Goal: Register for event/course

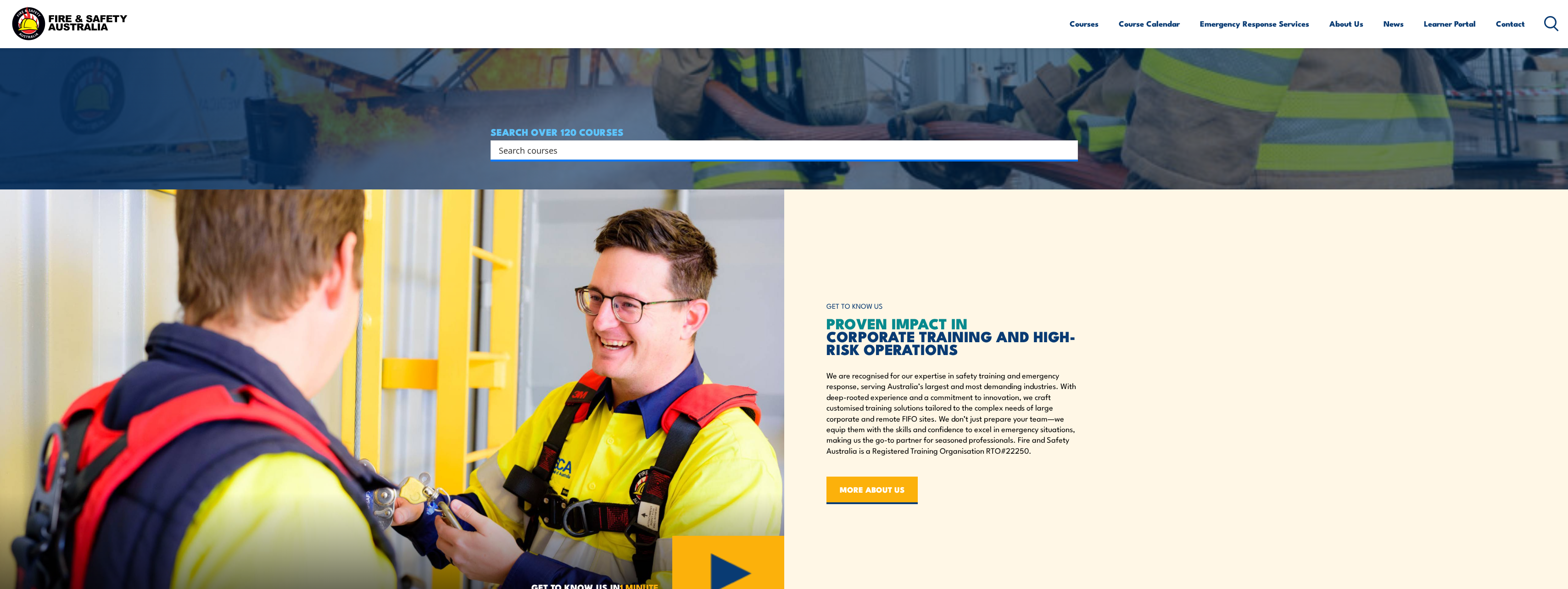
scroll to position [275, 0]
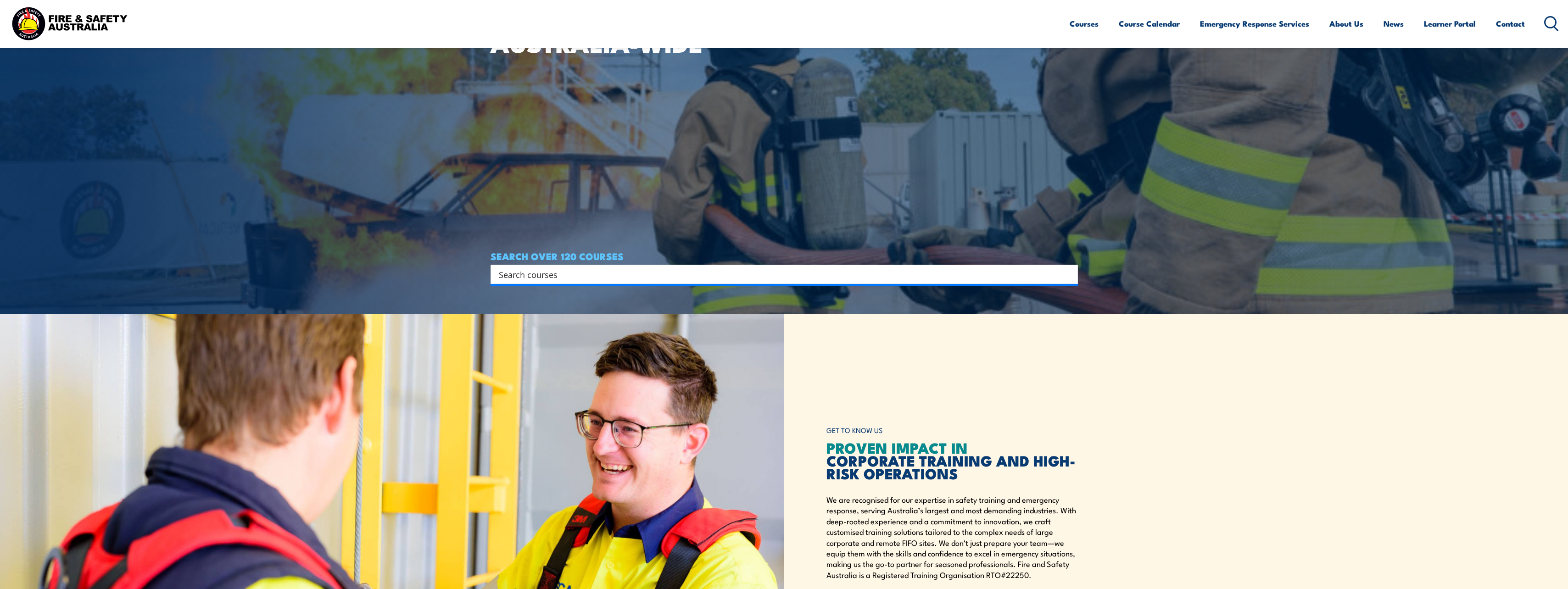
click at [553, 288] on article "WORKPLACE SAFETY TRAINING EMERGENCY RESPONSE AUSTRALIA-WIDE SEARCH OVER 120 COU…" at bounding box center [784, 19] width 588 height 589
click at [552, 283] on div "Search" at bounding box center [784, 274] width 588 height 19
click at [552, 276] on input "Search input" at bounding box center [779, 274] width 559 height 14
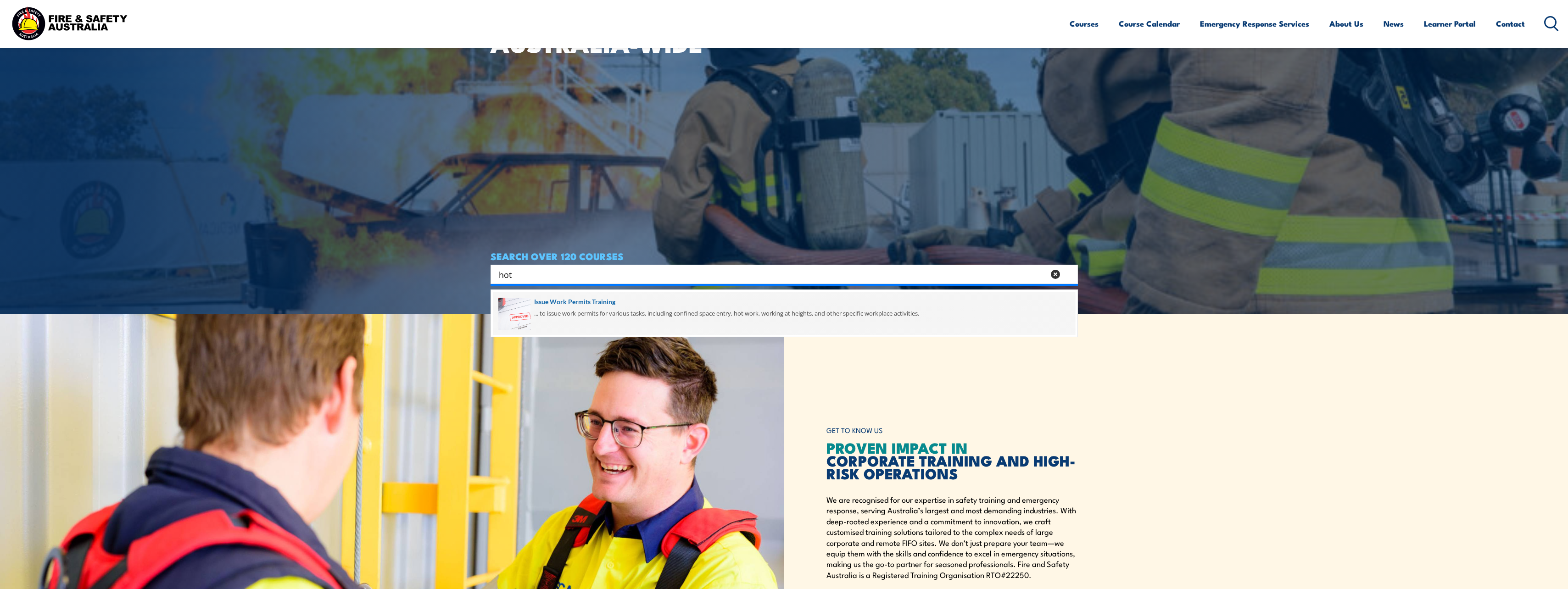
type input "hot"
click at [573, 306] on span at bounding box center [784, 313] width 581 height 43
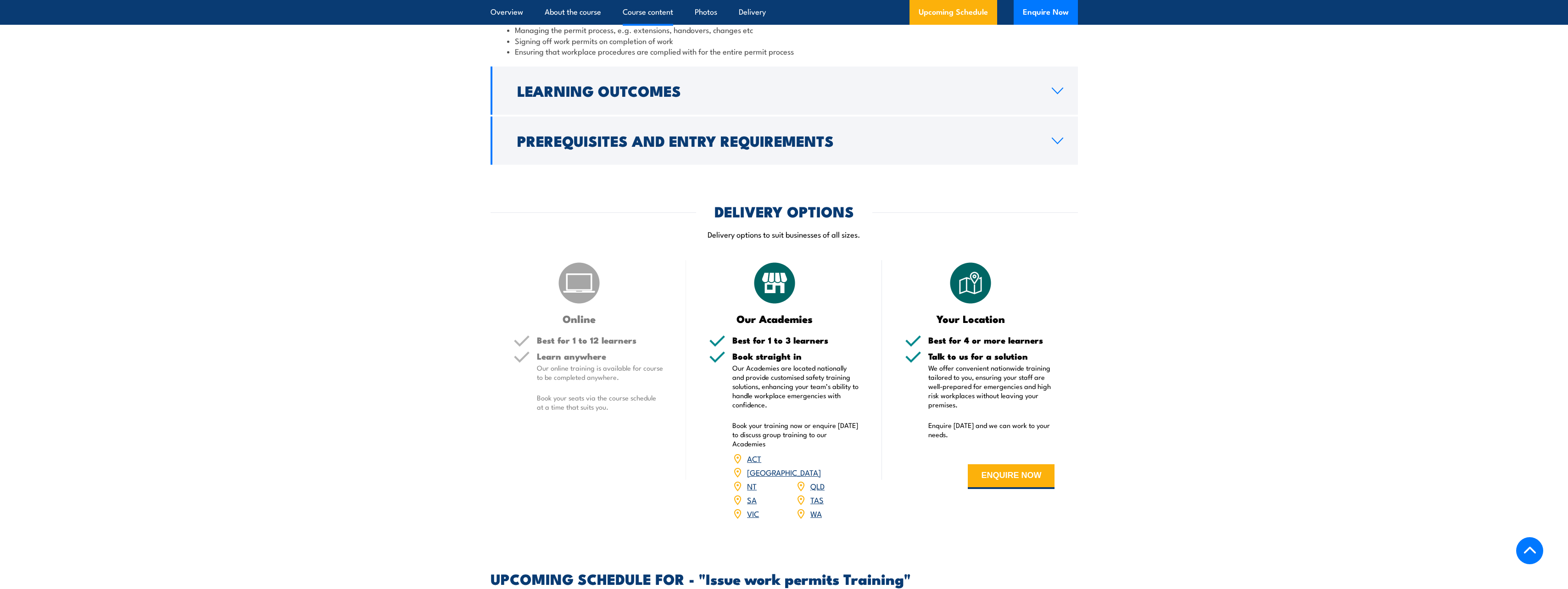
scroll to position [1009, 0]
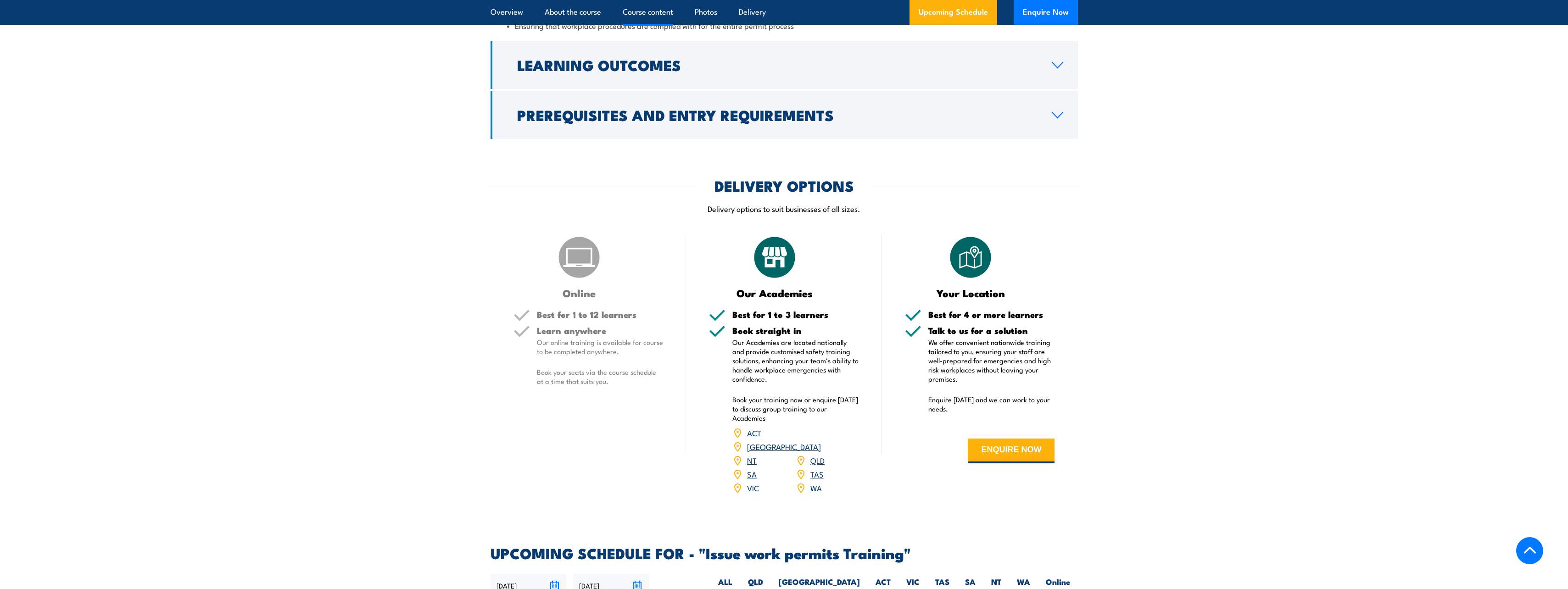
click at [752, 468] on link "SA" at bounding box center [752, 474] width 10 height 11
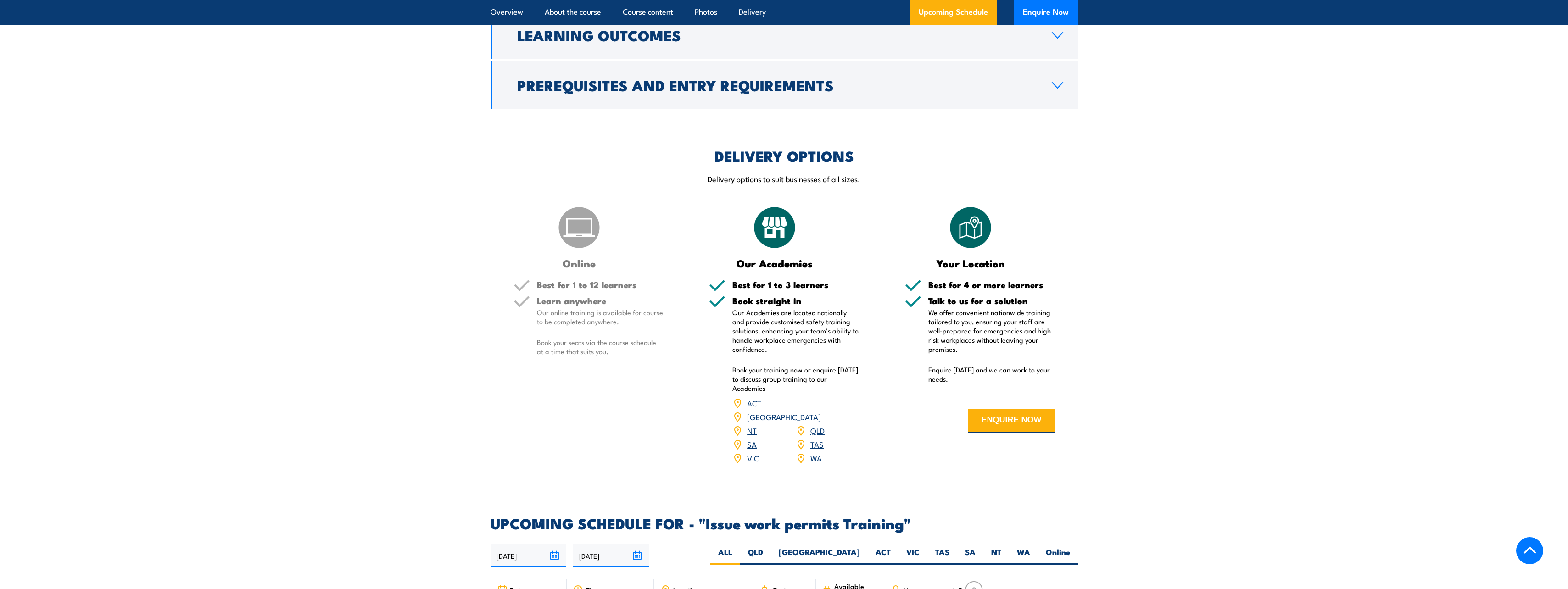
scroll to position [1100, 0]
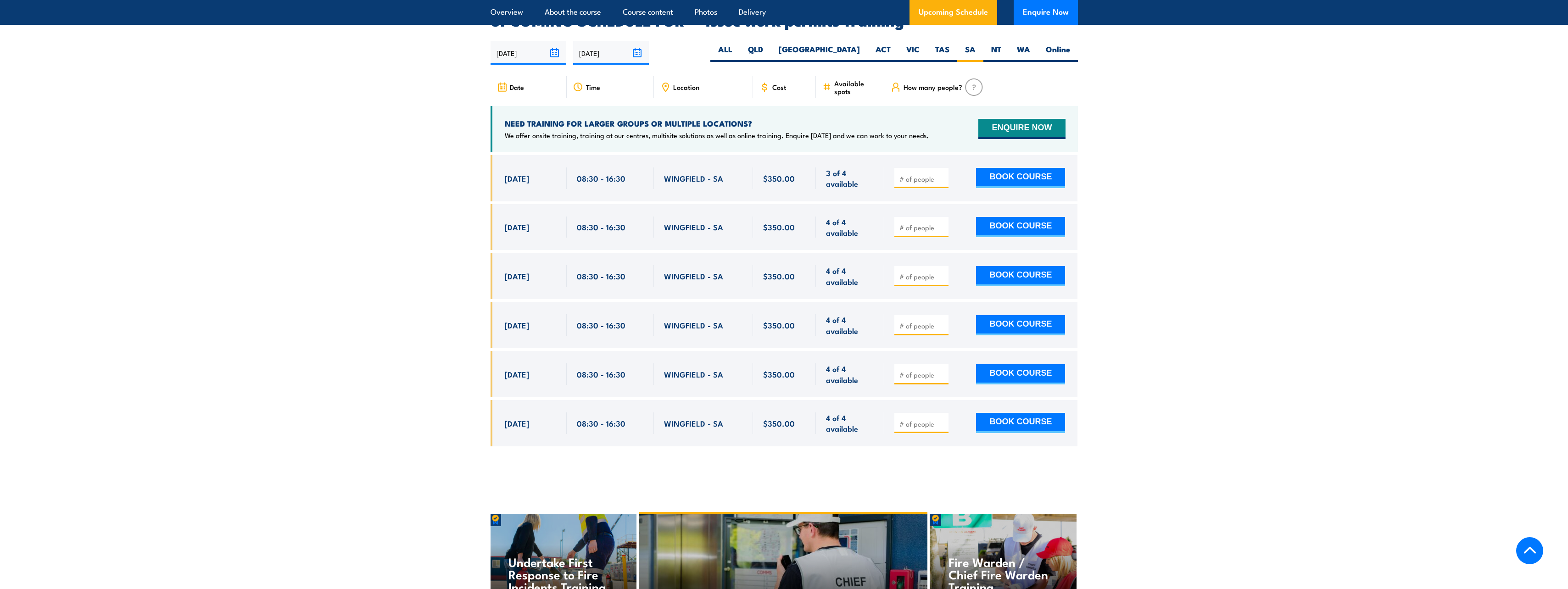
scroll to position [1496, 0]
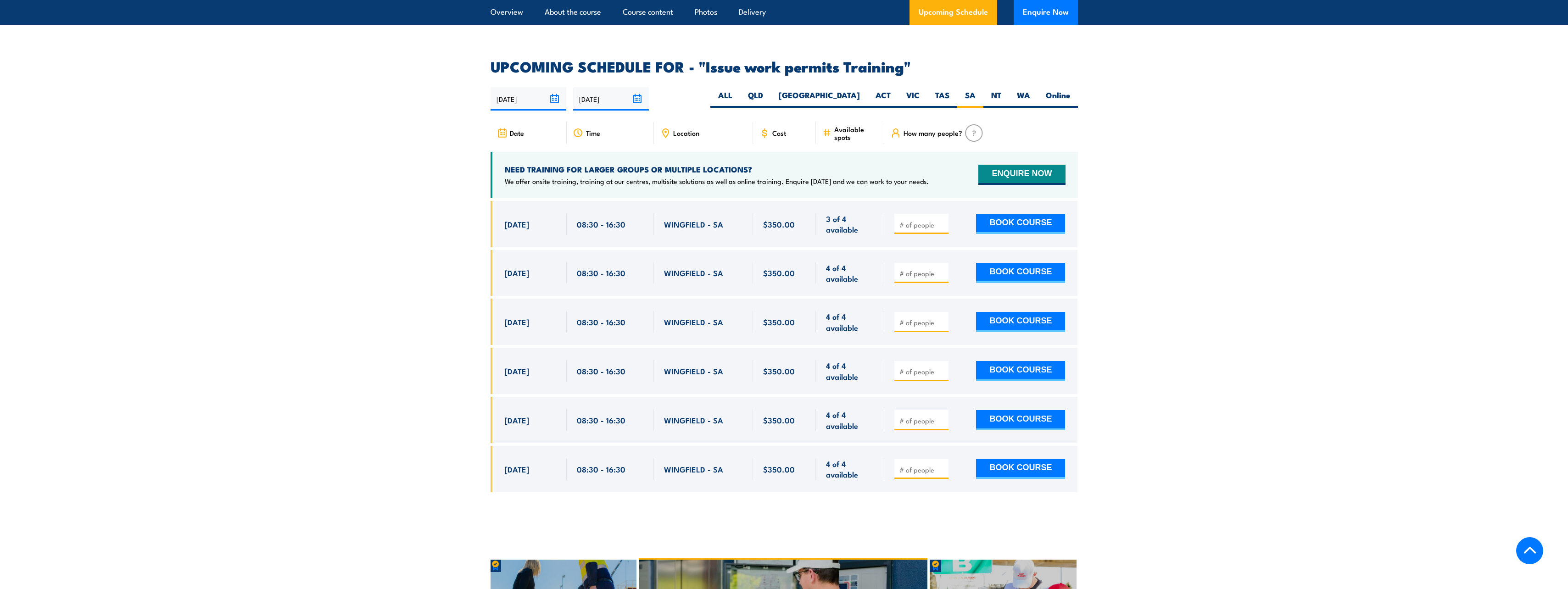
click at [971, 124] on img at bounding box center [973, 132] width 18 height 18
click at [944, 129] on span "How many people?" at bounding box center [933, 132] width 59 height 8
